Goal: Task Accomplishment & Management: Complete application form

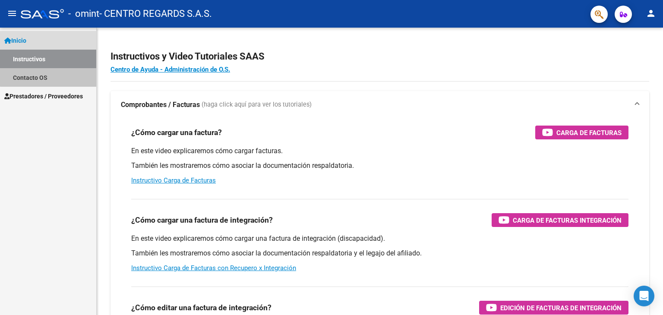
click at [50, 73] on link "Contacto OS" at bounding box center [48, 77] width 96 height 19
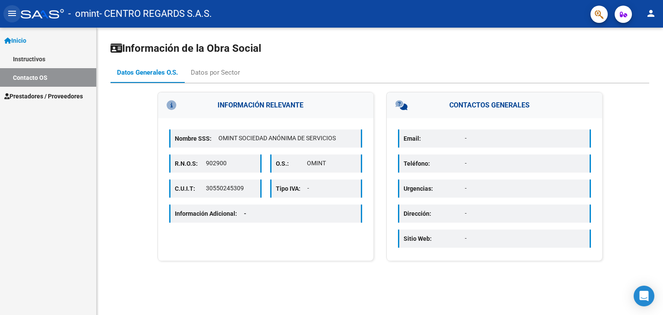
click at [9, 12] on mat-icon "menu" at bounding box center [12, 13] width 10 height 10
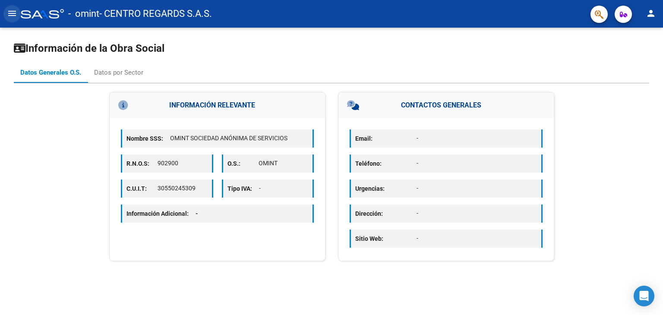
click at [9, 12] on mat-icon "menu" at bounding box center [12, 13] width 10 height 10
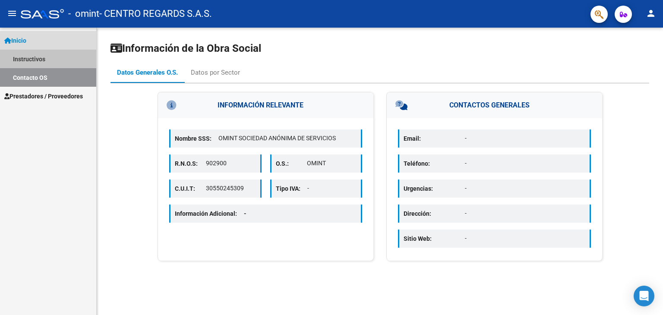
click at [41, 64] on link "Instructivos" at bounding box center [48, 59] width 96 height 19
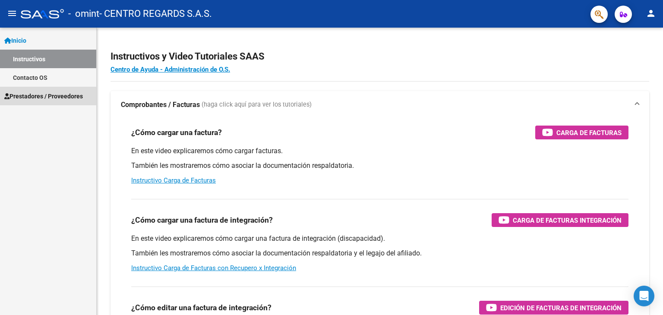
click at [44, 95] on span "Prestadores / Proveedores" at bounding box center [43, 97] width 79 height 10
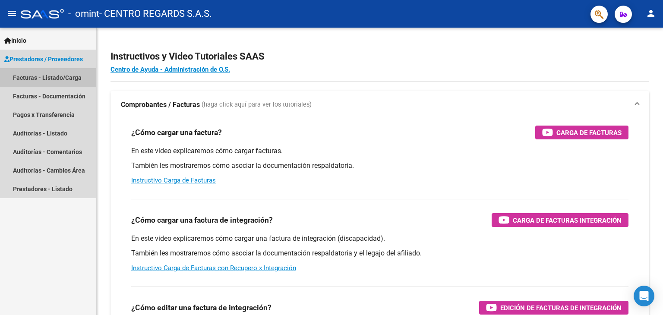
click at [45, 82] on link "Facturas - Listado/Carga" at bounding box center [48, 77] width 96 height 19
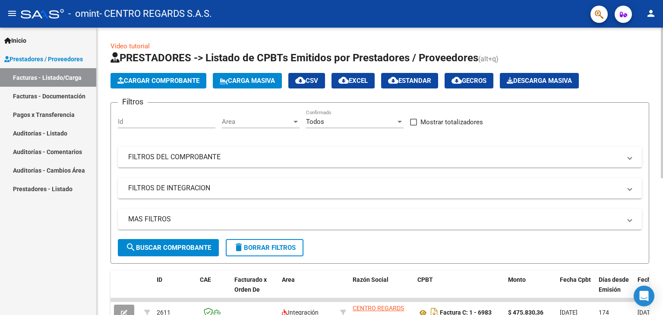
click at [162, 79] on span "Cargar Comprobante" at bounding box center [158, 81] width 82 height 8
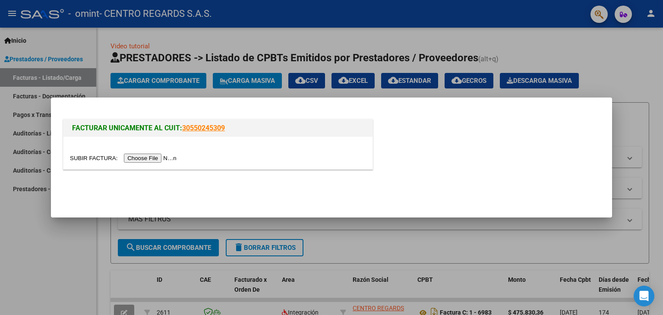
click at [164, 158] on input "file" at bounding box center [124, 158] width 109 height 9
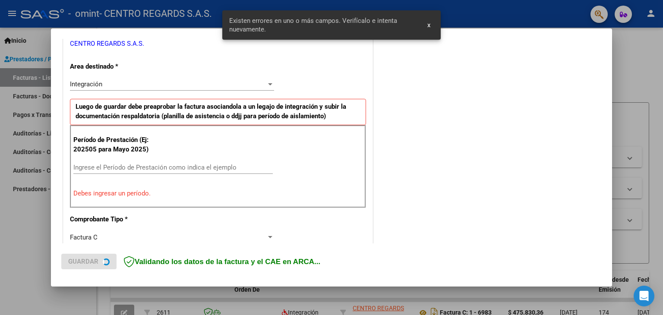
scroll to position [181, 0]
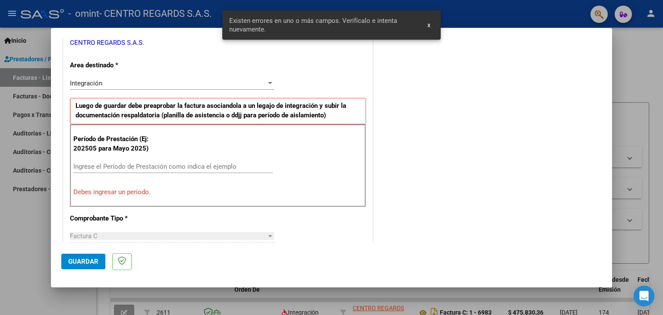
click at [124, 165] on input "Ingrese el Período de Prestación como indica el ejemplo" at bounding box center [173, 167] width 200 height 8
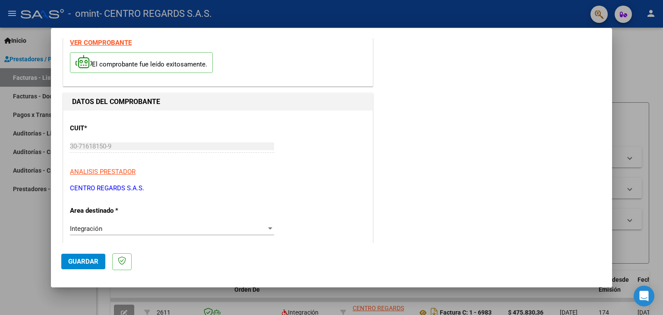
scroll to position [0, 0]
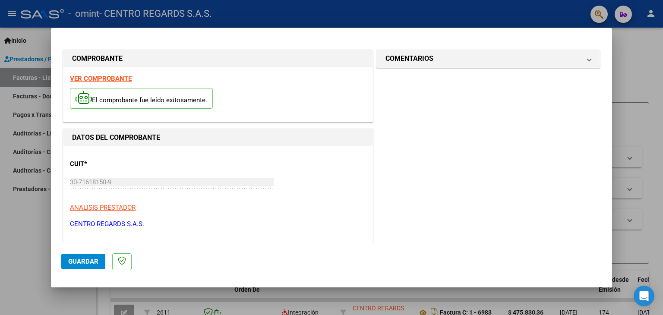
type input "202508"
click at [86, 266] on button "Guardar" at bounding box center [83, 262] width 44 height 16
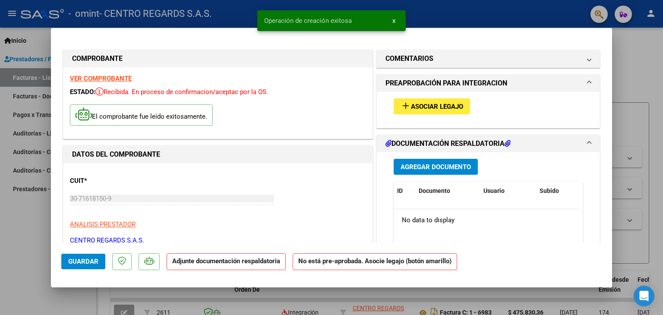
click at [434, 109] on span "Asociar Legajo" at bounding box center [437, 107] width 52 height 8
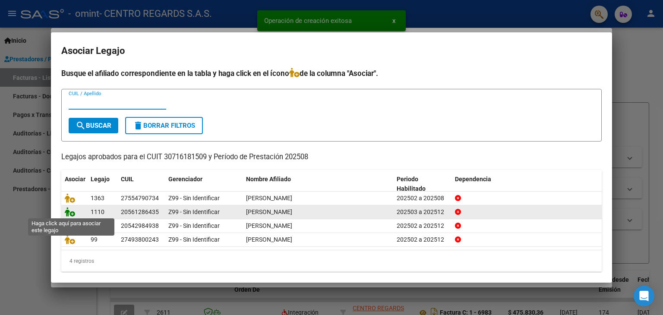
click at [69, 213] on icon at bounding box center [70, 212] width 10 height 10
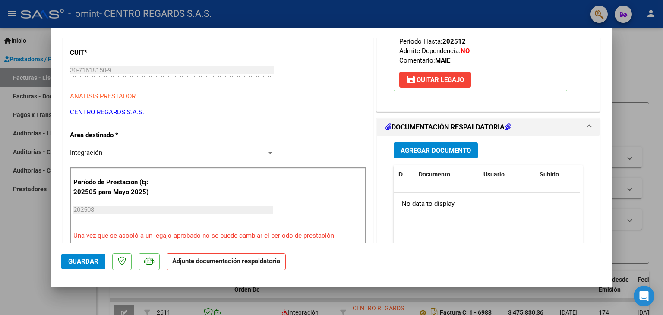
scroll to position [216, 0]
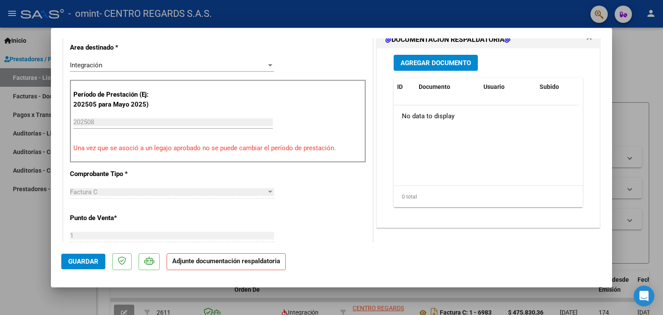
click at [240, 260] on strong "Adjunte documentación respaldatoria" at bounding box center [226, 261] width 108 height 8
click at [192, 260] on strong "Adjunte documentación respaldatoria" at bounding box center [226, 261] width 108 height 8
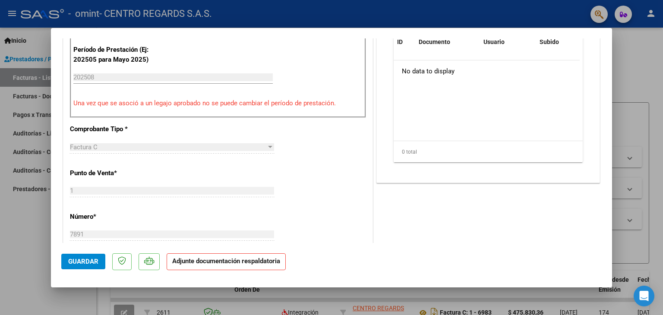
scroll to position [173, 0]
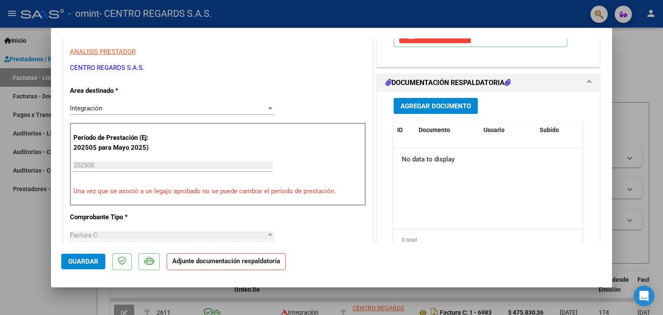
click at [432, 102] on span "Agregar Documento" at bounding box center [436, 106] width 70 height 8
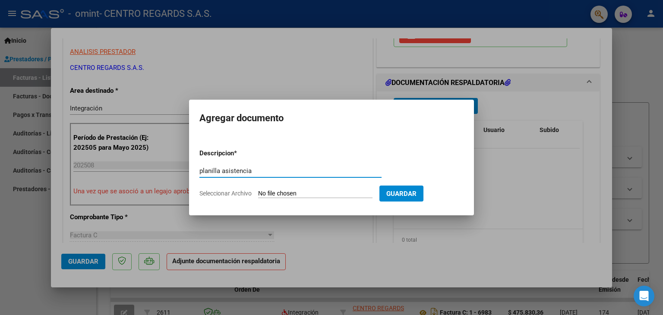
type input "planilla asistencia"
click at [327, 192] on input "Seleccionar Archivo" at bounding box center [315, 194] width 114 height 8
type input "C:\fakepath\ago [PERSON_NAME] 2025-7.pdf"
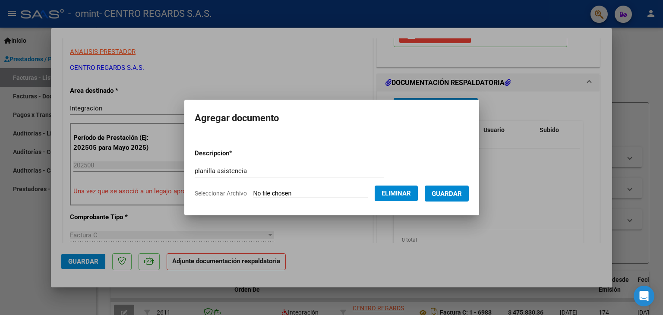
click at [458, 202] on form "Descripcion * planilla asistencia Escriba aquí una descripcion Seleccionar Arch…" at bounding box center [332, 173] width 274 height 63
click at [458, 194] on span "Guardar" at bounding box center [447, 194] width 30 height 8
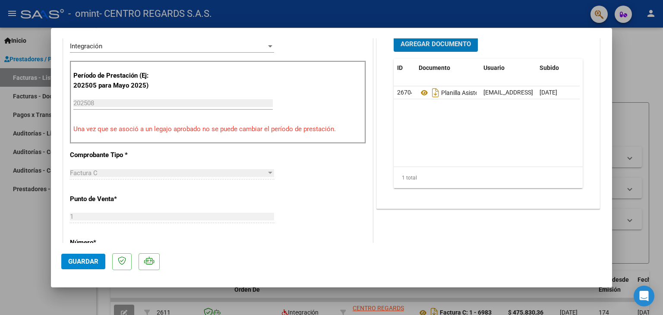
scroll to position [475, 0]
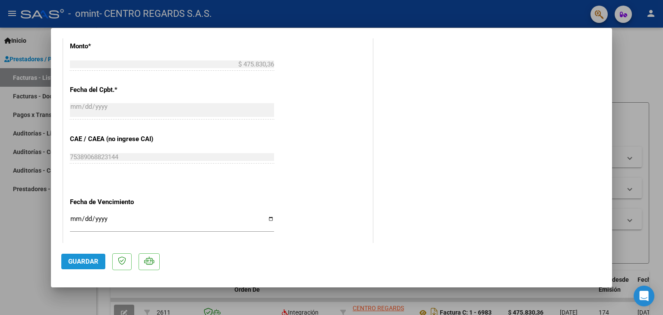
click at [85, 262] on span "Guardar" at bounding box center [83, 262] width 30 height 8
click at [86, 265] on span "Guardar" at bounding box center [83, 262] width 30 height 8
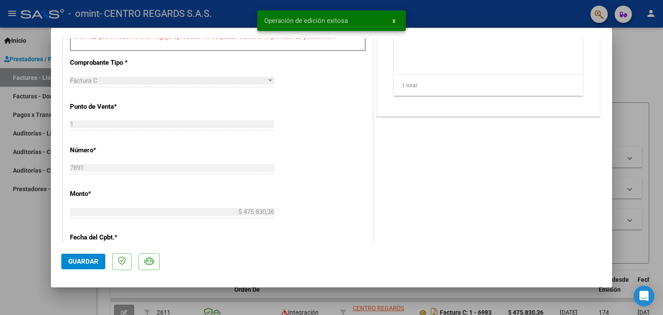
scroll to position [302, 0]
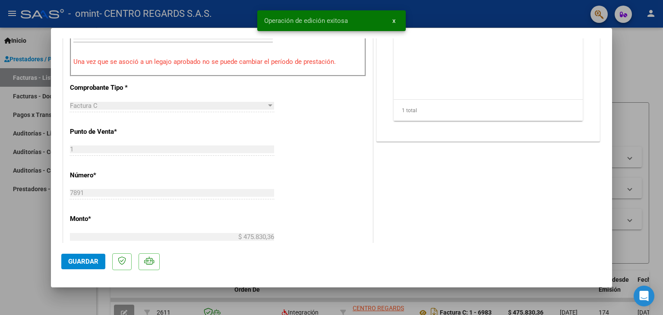
click at [646, 63] on div at bounding box center [331, 157] width 663 height 315
type input "$ 0,00"
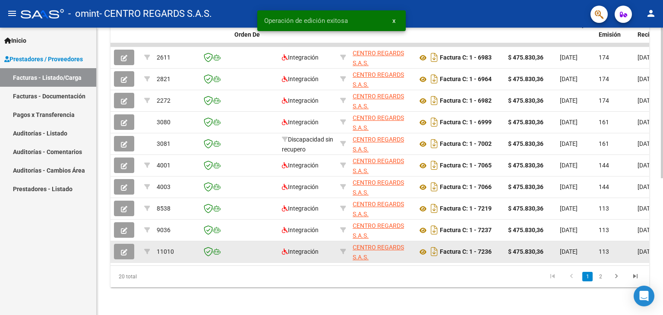
scroll to position [261, 0]
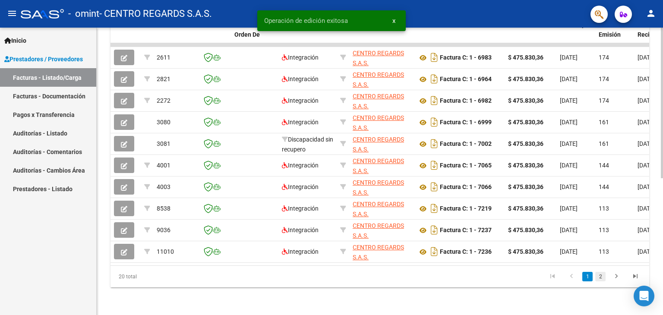
click at [603, 277] on link "2" at bounding box center [601, 277] width 10 height 10
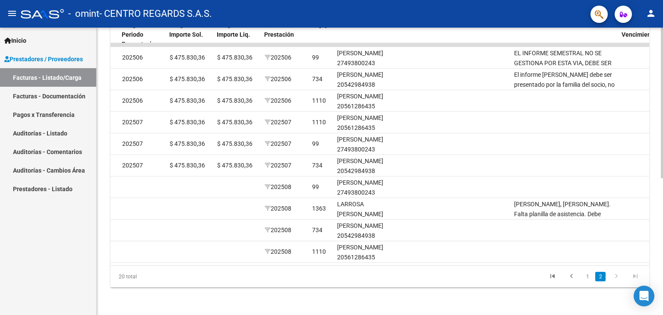
scroll to position [0, 958]
